Goal: Find specific page/section: Find specific page/section

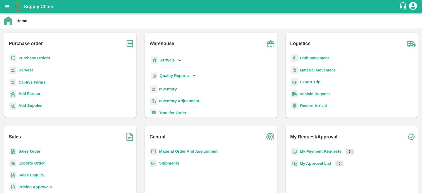
click at [43, 59] on b "Purchase Orders" at bounding box center [34, 58] width 32 height 4
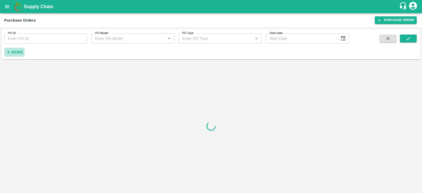
click at [10, 56] on button "More" at bounding box center [14, 52] width 20 height 9
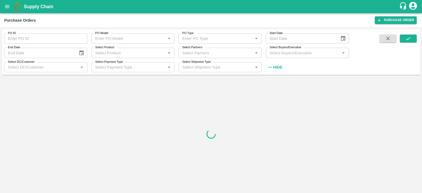
click at [300, 56] on input "Select Buyers/Executive" at bounding box center [302, 52] width 71 height 7
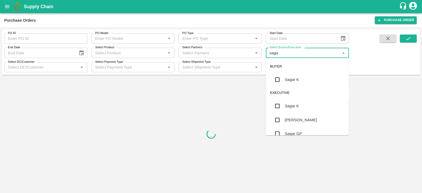
type input "sagar"
click at [277, 81] on input "checkbox" at bounding box center [277, 79] width 11 height 11
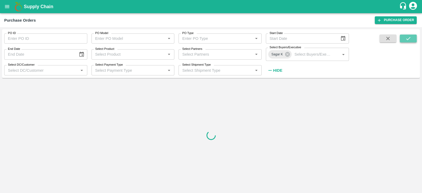
click at [407, 40] on icon "submit" at bounding box center [408, 38] width 4 height 3
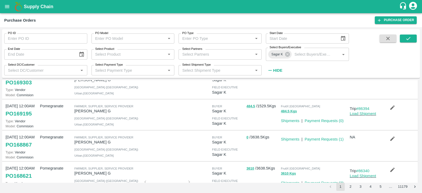
scroll to position [22, 0]
click at [289, 56] on icon at bounding box center [287, 54] width 5 height 5
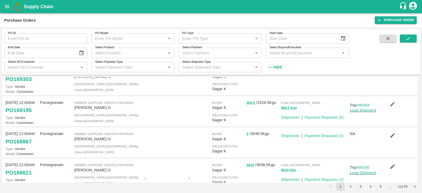
click at [285, 55] on input "Select Buyers/Executive" at bounding box center [302, 52] width 71 height 7
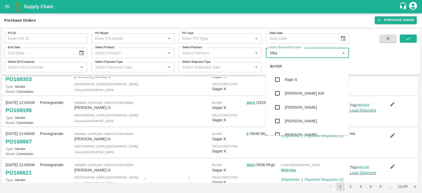
type input "Vikas"
click at [275, 112] on input "checkbox" at bounding box center [277, 107] width 11 height 11
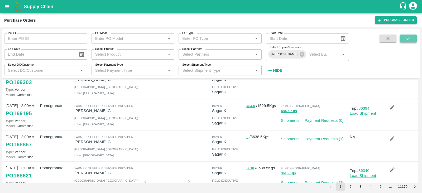
click at [405, 36] on icon "submit" at bounding box center [408, 39] width 6 height 6
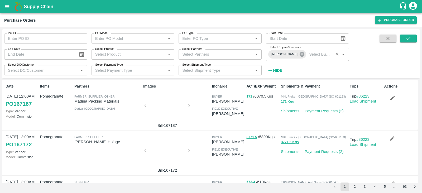
click at [299, 54] on icon at bounding box center [302, 54] width 6 height 6
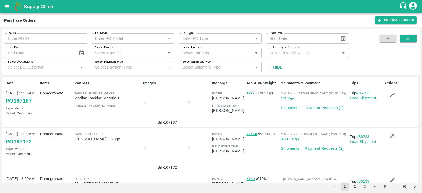
click at [290, 54] on input "Select Buyers/Executive" at bounding box center [302, 52] width 71 height 7
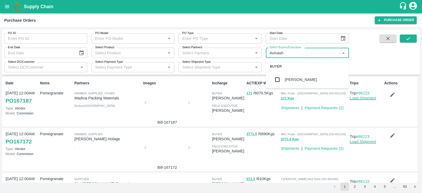
type input "Avinash"
click at [277, 76] on input "checkbox" at bounding box center [277, 79] width 11 height 11
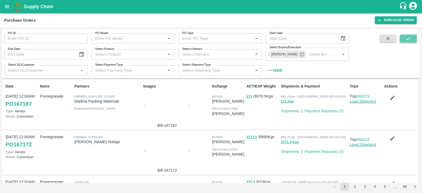
click at [403, 39] on button "submit" at bounding box center [408, 39] width 17 height 8
